Goal: Task Accomplishment & Management: Manage account settings

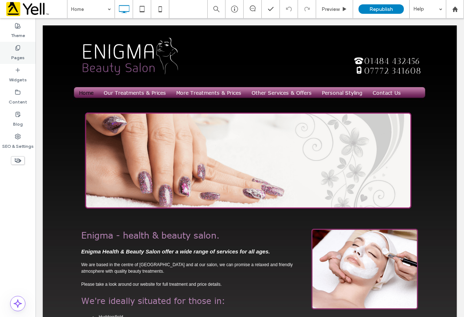
click at [18, 52] on label "Pages" at bounding box center [17, 56] width 13 height 10
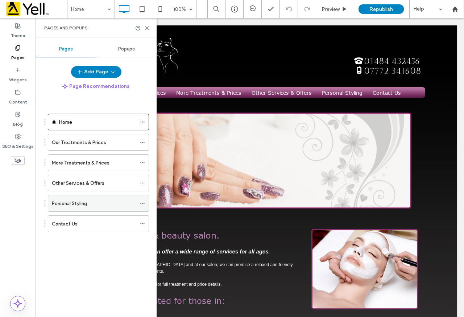
click at [94, 202] on div "Personal Styling" at bounding box center [94, 204] width 85 height 8
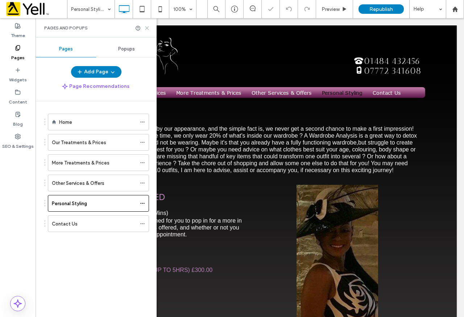
click at [145, 29] on icon at bounding box center [146, 27] width 5 height 5
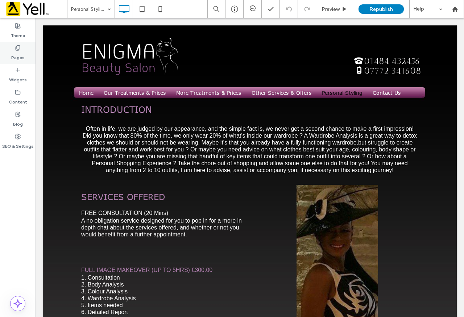
click at [18, 51] on label "Pages" at bounding box center [17, 56] width 13 height 10
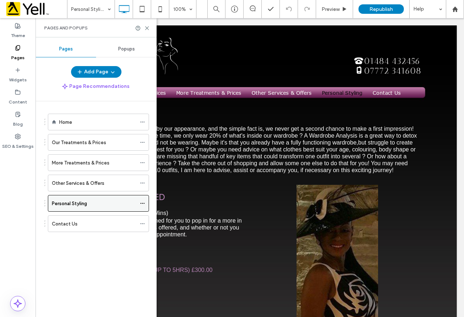
click at [143, 205] on icon at bounding box center [142, 203] width 5 height 5
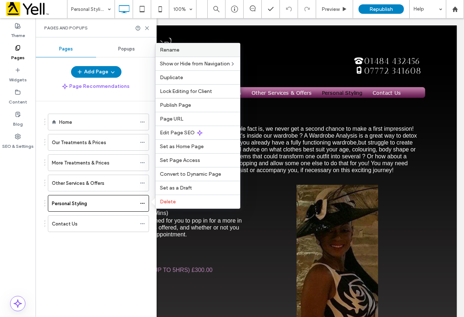
click at [188, 50] on label "Rename" at bounding box center [198, 50] width 76 height 6
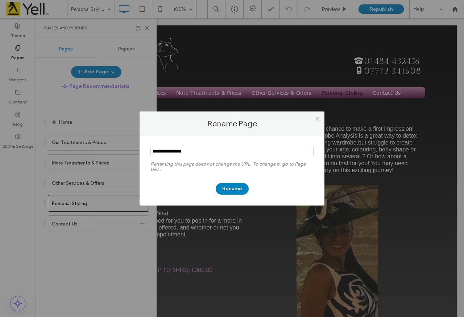
drag, startPoint x: 177, startPoint y: 153, endPoint x: 93, endPoint y: 150, distance: 84.2
click at [93, 150] on div "Rename Page Renaming this page does not change the URL. To change it, go to Pag…" at bounding box center [232, 158] width 464 height 317
type input "**********"
click at [226, 188] on button "Rename" at bounding box center [232, 189] width 33 height 12
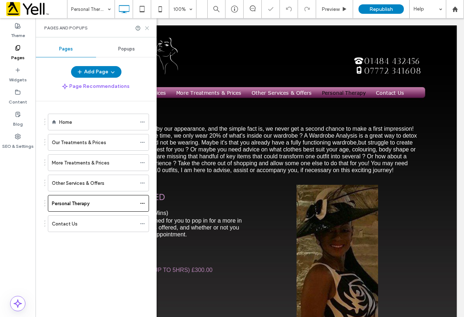
click at [148, 28] on icon at bounding box center [146, 27] width 5 height 5
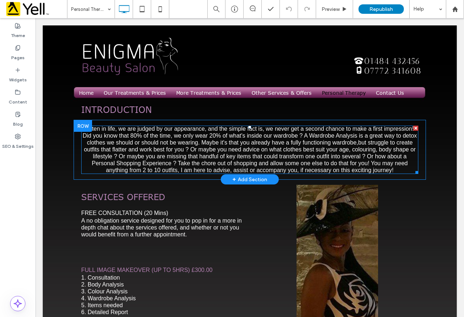
click at [107, 134] on span "Often in life, we are judged by our appearance, and the simple fact is, we neve…" at bounding box center [250, 150] width 334 height 48
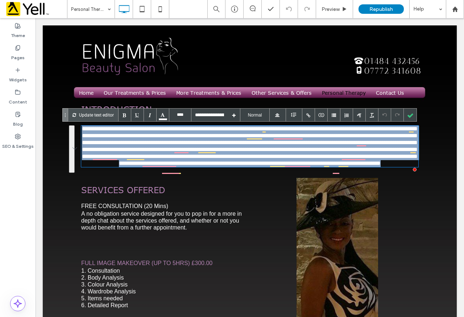
drag, startPoint x: 83, startPoint y: 127, endPoint x: 423, endPoint y: 193, distance: 346.7
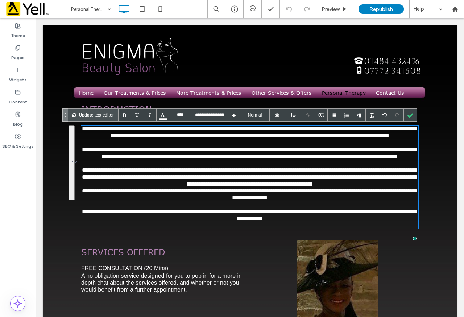
type input "****"
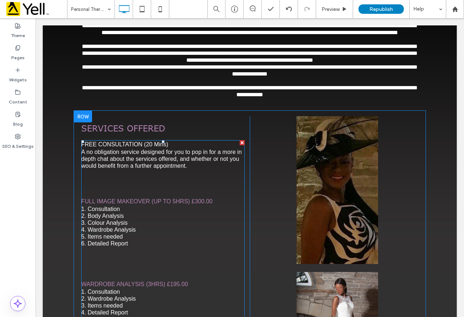
scroll to position [57, 0]
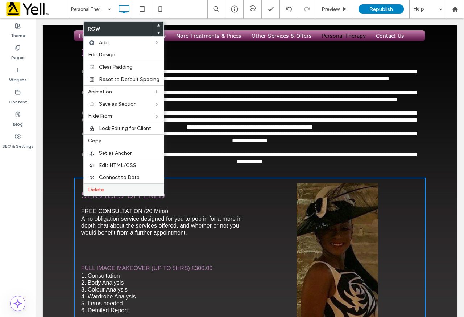
click at [102, 186] on span "Delete" at bounding box center [96, 189] width 16 height 6
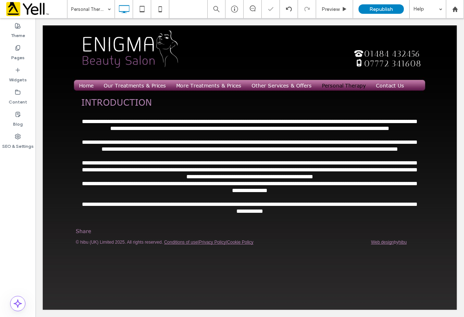
scroll to position [7, 0]
click at [231, 6] on span "Republish" at bounding box center [382, 9] width 24 height 6
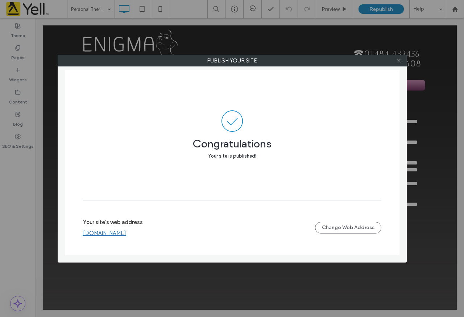
click at [231, 275] on div "Publish your site Congratulations Your site is published! Your site's web addre…" at bounding box center [232, 158] width 464 height 317
click at [231, 60] on icon at bounding box center [399, 60] width 5 height 5
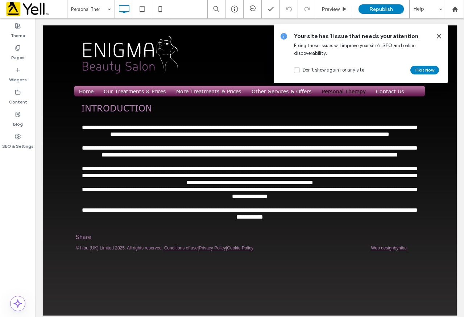
scroll to position [0, 0]
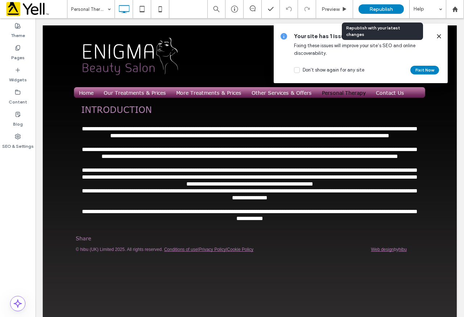
click at [231, 10] on span "Republish" at bounding box center [382, 9] width 24 height 6
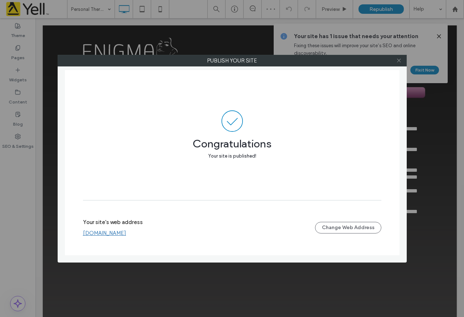
click at [231, 63] on icon at bounding box center [399, 60] width 5 height 5
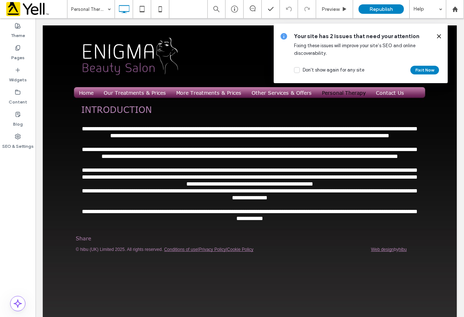
click at [231, 36] on icon at bounding box center [439, 36] width 6 height 6
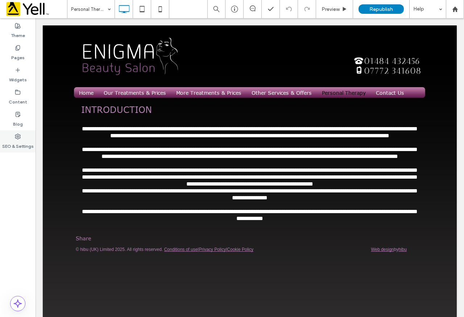
click at [20, 137] on use at bounding box center [17, 136] width 5 height 5
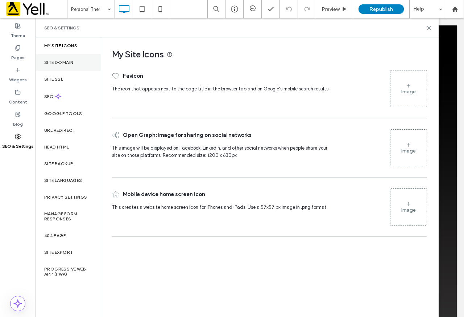
click at [72, 60] on label "Site Domain" at bounding box center [58, 62] width 29 height 5
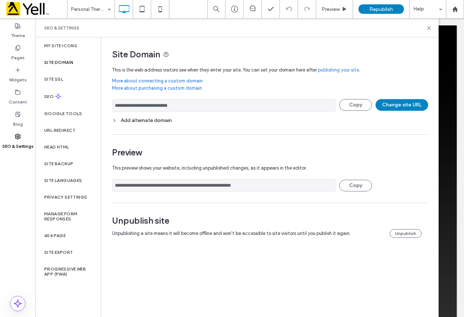
drag, startPoint x: 196, startPoint y: 106, endPoint x: 105, endPoint y: 106, distance: 91.1
click at [105, 106] on div "**********" at bounding box center [267, 144] width 332 height 215
click at [231, 28] on icon at bounding box center [429, 27] width 5 height 5
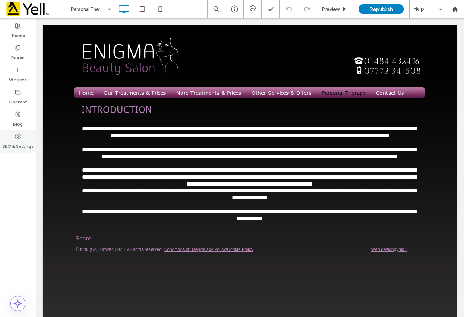
click at [22, 137] on div "SEO & Settings" at bounding box center [18, 141] width 36 height 22
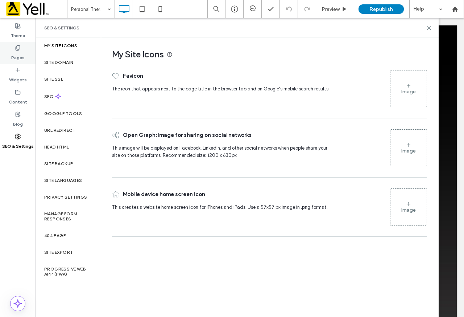
click at [21, 54] on label "Pages" at bounding box center [17, 56] width 13 height 10
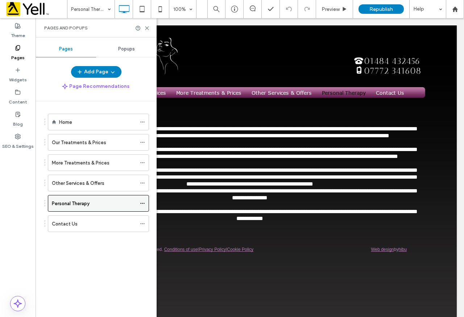
click at [146, 202] on div at bounding box center [144, 203] width 9 height 11
click at [144, 204] on icon at bounding box center [142, 203] width 5 height 5
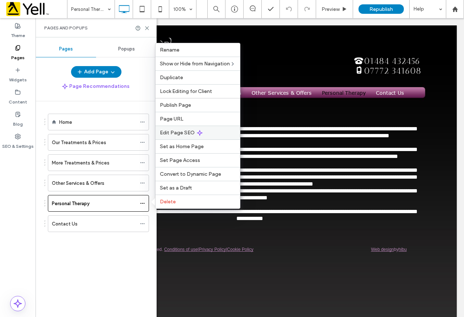
click at [180, 130] on span "Edit Page SEO" at bounding box center [177, 133] width 35 height 6
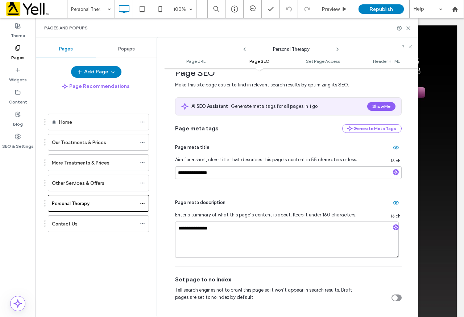
scroll to position [36, 0]
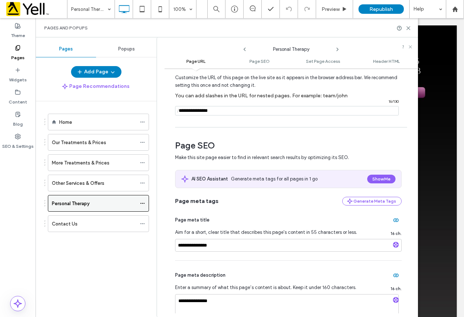
click at [144, 204] on icon at bounding box center [142, 203] width 5 height 5
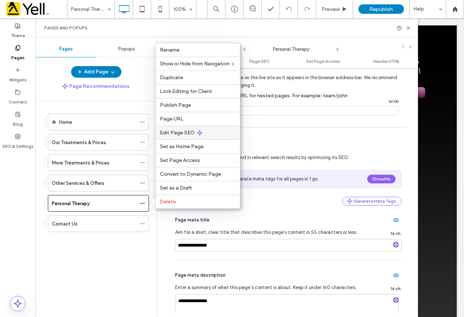
click at [189, 131] on span "Edit Page SEO" at bounding box center [177, 133] width 35 height 6
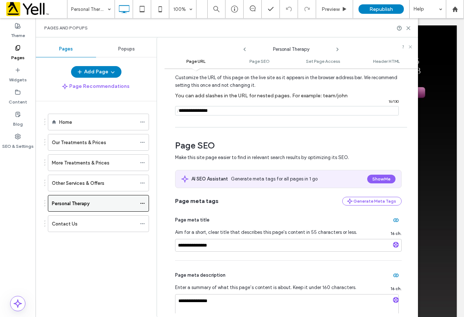
click at [143, 204] on use at bounding box center [142, 203] width 4 height 1
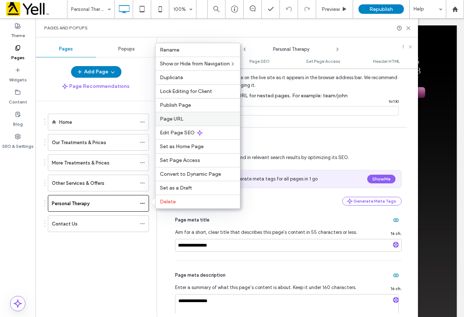
click at [192, 118] on label "Page URL" at bounding box center [198, 119] width 76 height 6
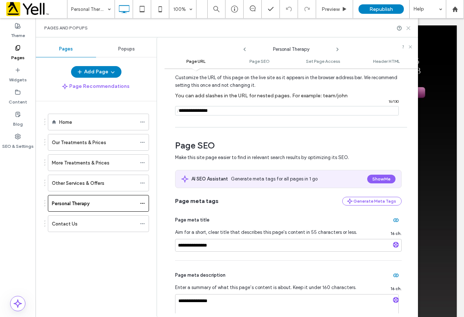
click at [231, 29] on icon at bounding box center [408, 27] width 5 height 5
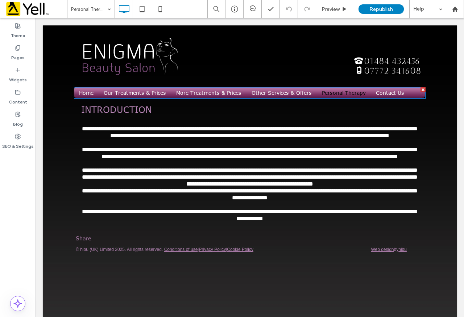
click at [231, 92] on span "Personal Therapy" at bounding box center [344, 93] width 44 height 6
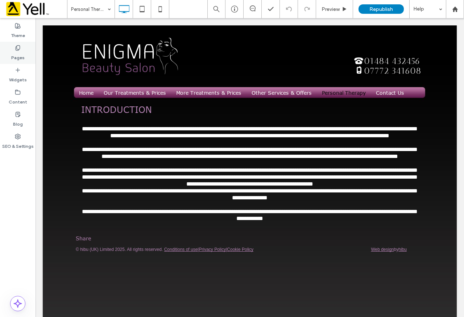
click at [21, 51] on label "Pages" at bounding box center [17, 56] width 13 height 10
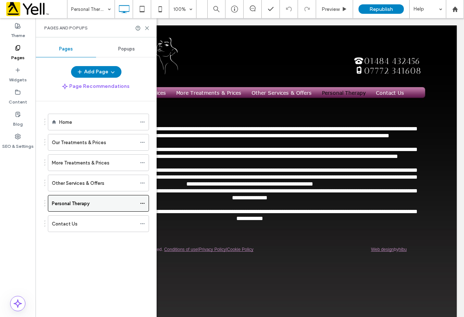
click at [141, 205] on icon at bounding box center [142, 203] width 5 height 5
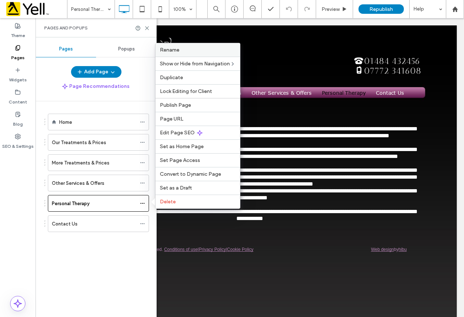
click at [200, 51] on label "Rename" at bounding box center [198, 50] width 76 height 6
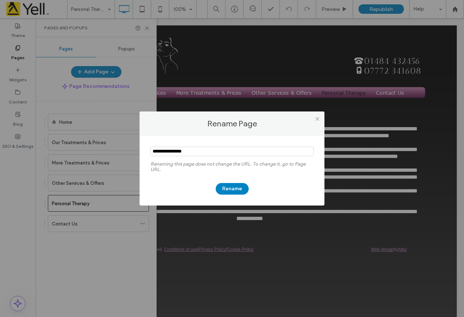
drag, startPoint x: 173, startPoint y: 151, endPoint x: 193, endPoint y: 151, distance: 20.0
click at [193, 151] on input "notEmpty" at bounding box center [232, 151] width 163 height 9
click at [231, 117] on icon at bounding box center [317, 118] width 5 height 5
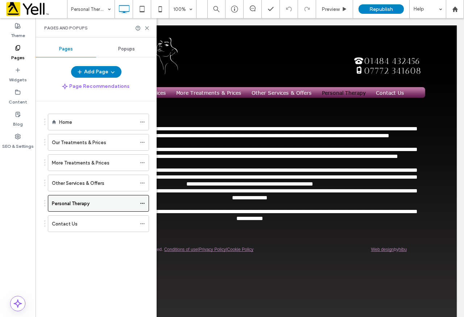
click at [144, 203] on icon at bounding box center [142, 203] width 5 height 5
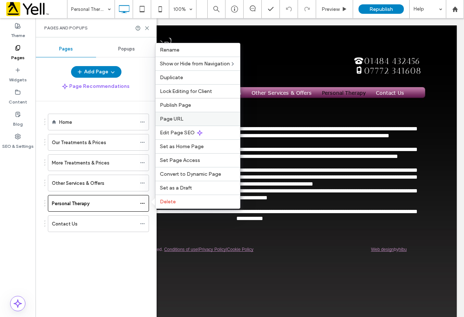
click at [185, 119] on label "Page URL" at bounding box center [198, 119] width 76 height 6
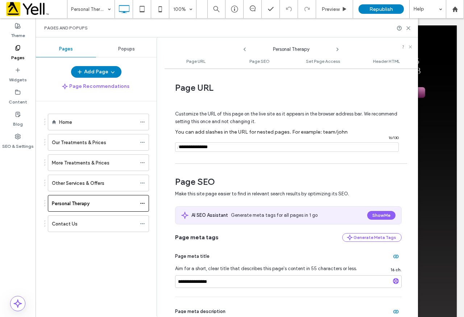
click at [202, 148] on input "notEmpty" at bounding box center [287, 146] width 224 height 9
click at [209, 146] on input "notEmpty" at bounding box center [287, 146] width 224 height 9
paste input "**********"
type input "**********"
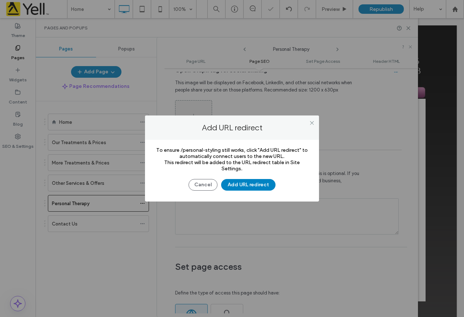
scroll to position [0, 0]
click at [231, 182] on div at bounding box center [232, 158] width 464 height 317
click at [231, 183] on div at bounding box center [232, 158] width 464 height 317
click at [231, 184] on div at bounding box center [232, 158] width 464 height 317
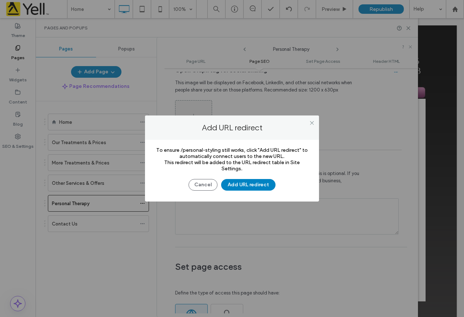
click at [231, 184] on div at bounding box center [232, 158] width 464 height 317
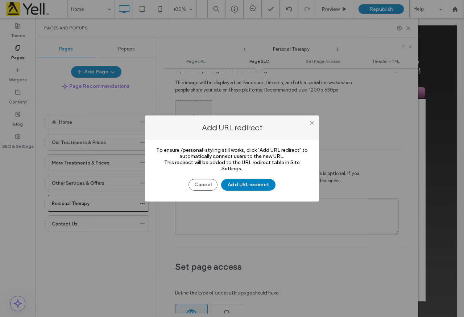
click at [231, 184] on div at bounding box center [232, 158] width 464 height 317
click at [231, 124] on div at bounding box center [232, 158] width 464 height 317
click at [231, 126] on div at bounding box center [232, 158] width 464 height 317
click at [231, 184] on div at bounding box center [232, 158] width 464 height 317
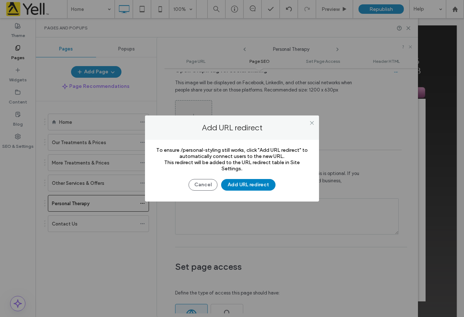
click at [231, 184] on div at bounding box center [232, 158] width 464 height 317
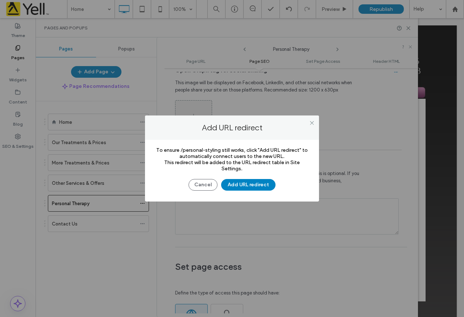
click at [231, 184] on div at bounding box center [232, 158] width 464 height 317
click at [231, 189] on div at bounding box center [232, 158] width 464 height 317
click at [231, 185] on div at bounding box center [232, 158] width 464 height 317
click at [200, 187] on div at bounding box center [232, 158] width 464 height 317
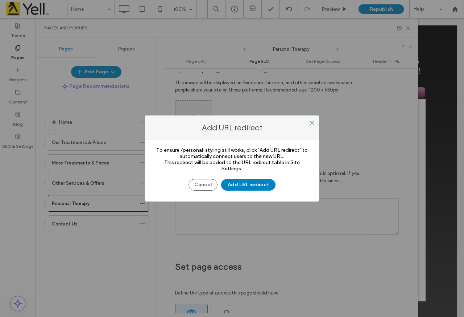
drag, startPoint x: 235, startPoint y: 185, endPoint x: 214, endPoint y: 186, distance: 21.1
click at [230, 186] on div at bounding box center [232, 158] width 464 height 317
drag, startPoint x: 204, startPoint y: 184, endPoint x: 233, endPoint y: 182, distance: 29.1
click at [206, 184] on div at bounding box center [232, 158] width 464 height 317
drag, startPoint x: 237, startPoint y: 182, endPoint x: 233, endPoint y: 176, distance: 7.3
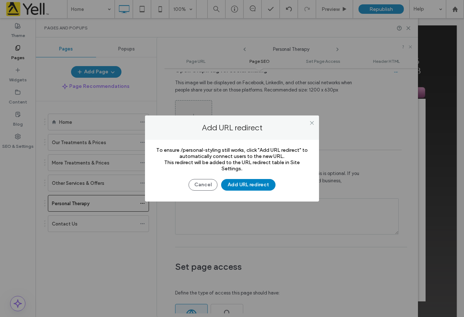
click at [231, 182] on div at bounding box center [232, 158] width 464 height 317
click at [231, 122] on div at bounding box center [232, 158] width 464 height 317
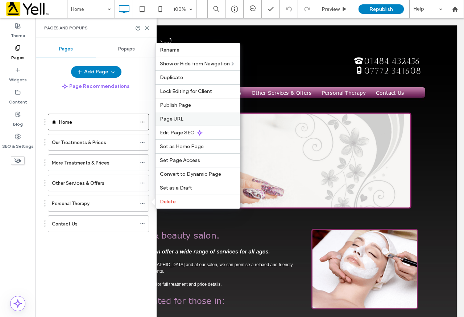
click at [189, 119] on label "Page URL" at bounding box center [198, 119] width 76 height 6
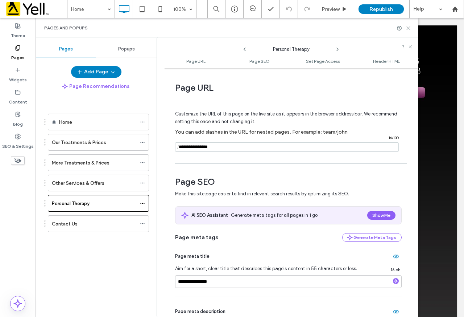
click at [411, 26] on icon at bounding box center [408, 27] width 5 height 5
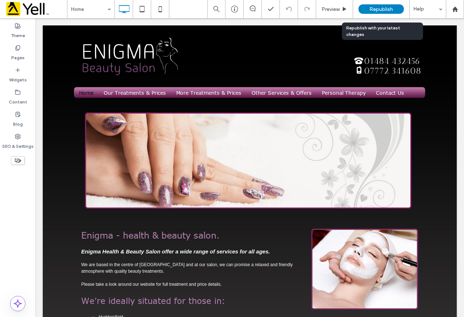
click at [383, 12] on span "Republish" at bounding box center [382, 9] width 24 height 6
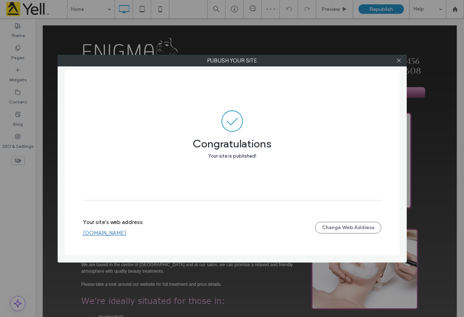
click at [126, 231] on link "[DOMAIN_NAME]" at bounding box center [104, 233] width 43 height 7
